Goal: Information Seeking & Learning: Learn about a topic

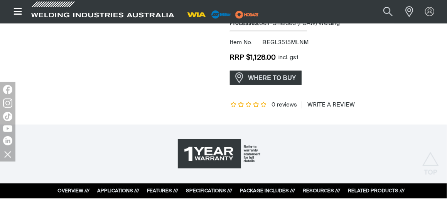
click at [220, 158] on span "1 Year Warranty" at bounding box center [218, 154] width 85 height 32
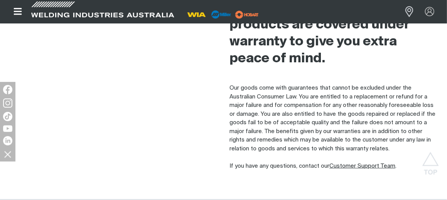
scroll to position [231, 0]
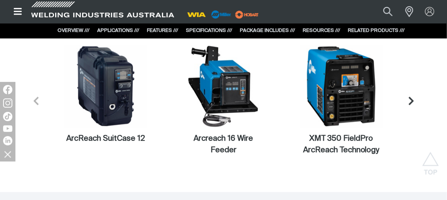
scroll to position [3060, 0]
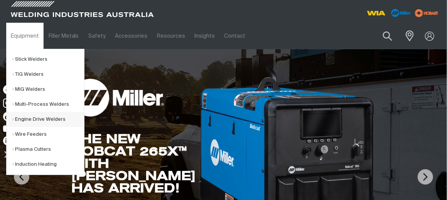
click at [44, 115] on link "Engine Drive Welders" at bounding box center [48, 119] width 72 height 15
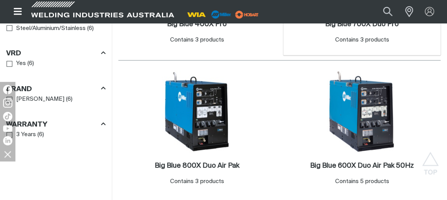
scroll to position [539, 0]
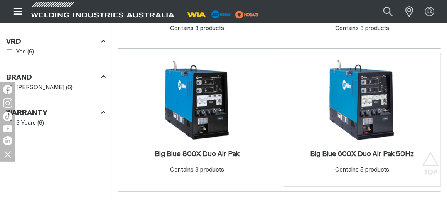
click at [343, 95] on img at bounding box center [362, 100] width 82 height 82
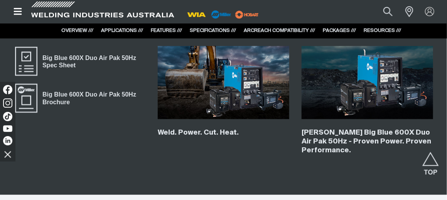
scroll to position [3815, 0]
